Goal: Task Accomplishment & Management: Manage account settings

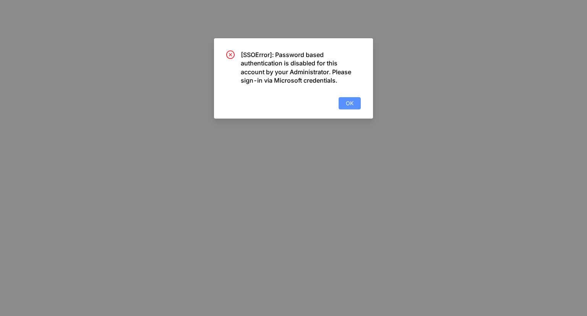
click at [352, 101] on span "OK" at bounding box center [350, 103] width 8 height 8
